Goal: Information Seeking & Learning: Find specific fact

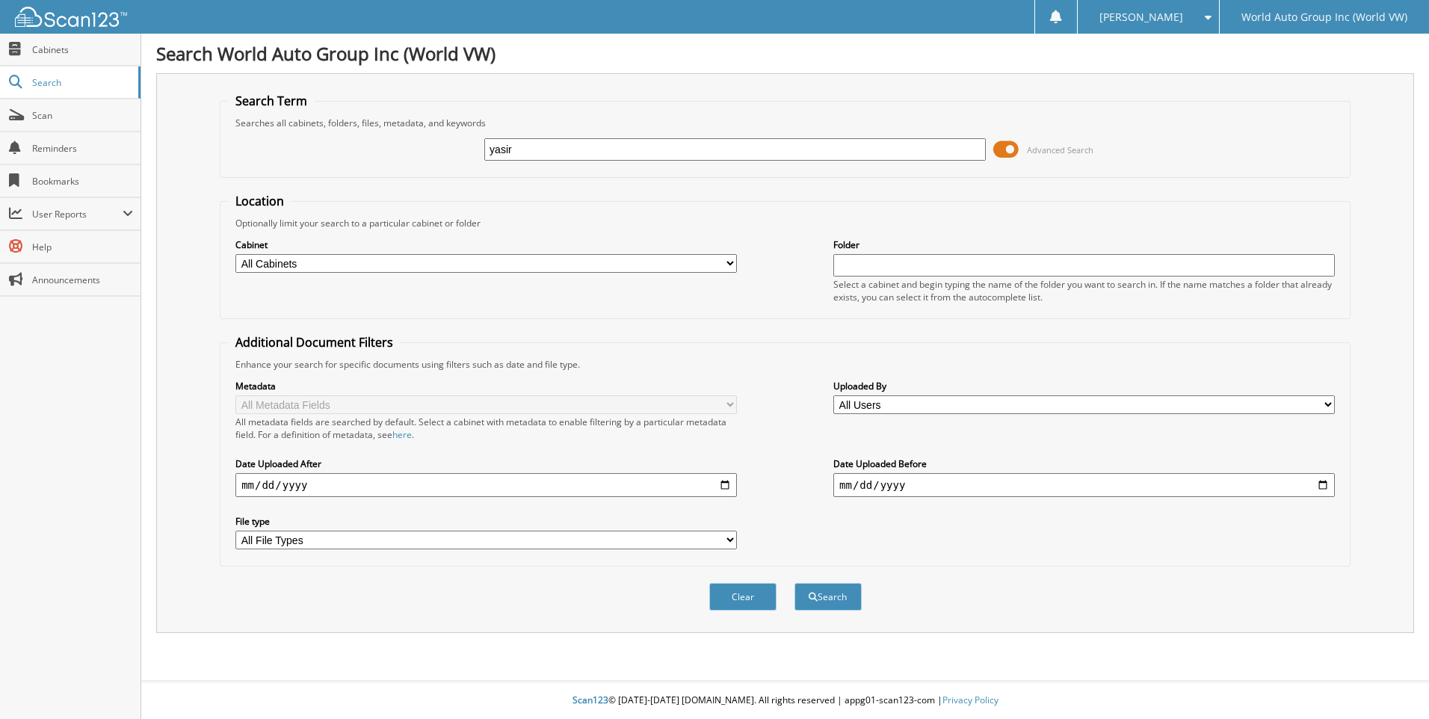
type input "yasir"
click at [794, 583] on button "Search" at bounding box center [827, 597] width 67 height 28
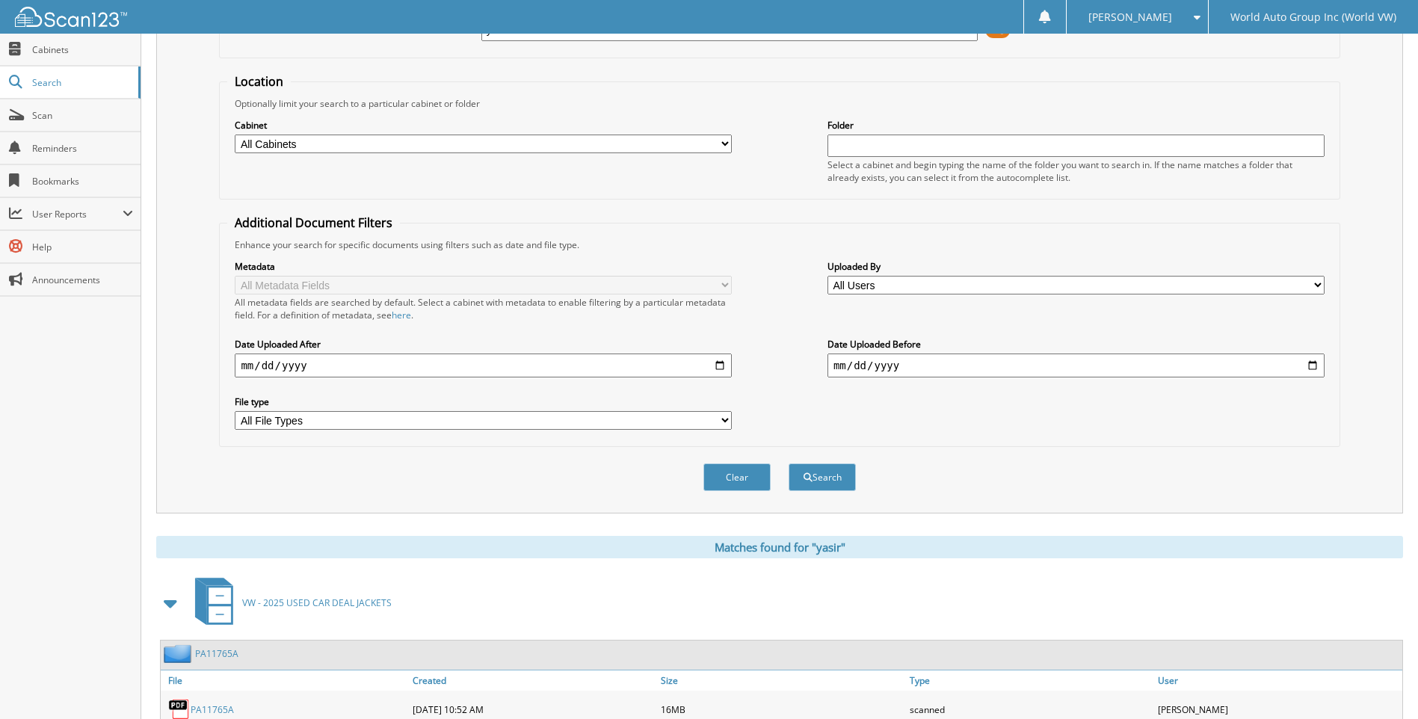
scroll to position [200, 0]
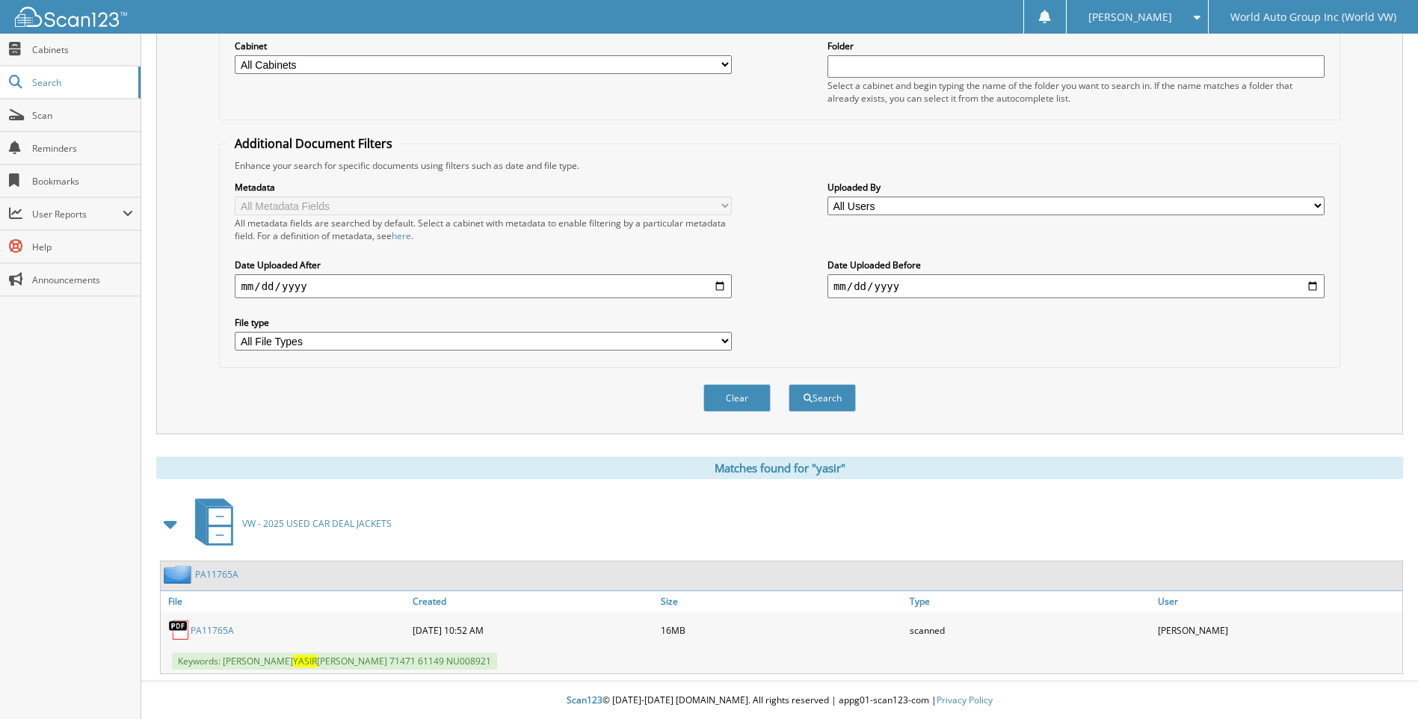
click at [225, 623] on div "PA11765A" at bounding box center [285, 630] width 248 height 30
click at [222, 628] on link "PA11765A" at bounding box center [212, 630] width 43 height 13
